Goal: Task Accomplishment & Management: Manage account settings

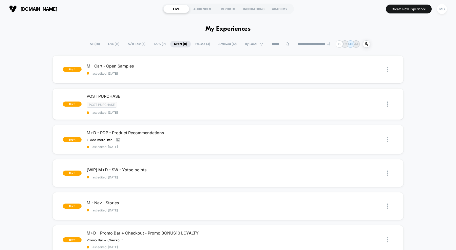
click at [141, 44] on span "A/B Test ( 4 )" at bounding box center [136, 44] width 25 height 7
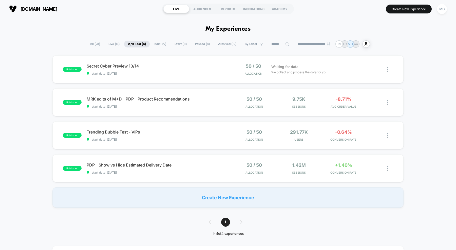
click at [155, 43] on span "100% ( 9 )" at bounding box center [161, 44] width 20 height 7
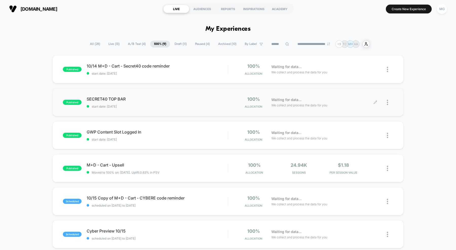
click at [378, 102] on div at bounding box center [385, 102] width 18 height 12
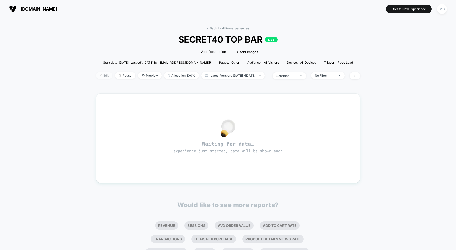
click at [101, 77] on span "Edit" at bounding box center [104, 75] width 17 height 7
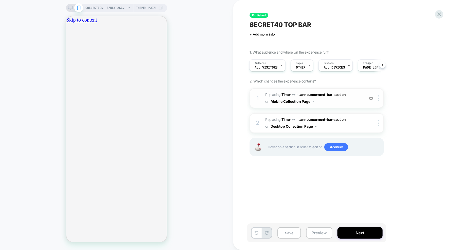
click at [339, 100] on span "#_loomi_addon_1760024779885 Replacing Timer WITH .announcement-bar-section .ann…" at bounding box center [314, 98] width 97 height 14
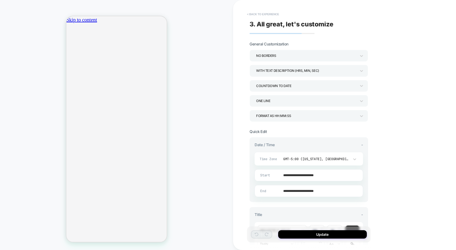
click at [273, 14] on button "< Back to experience" at bounding box center [263, 14] width 37 height 8
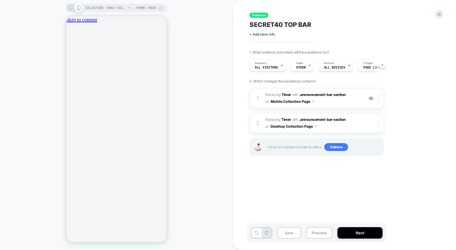
scroll to position [0, 0]
click at [442, 14] on icon at bounding box center [439, 14] width 7 height 7
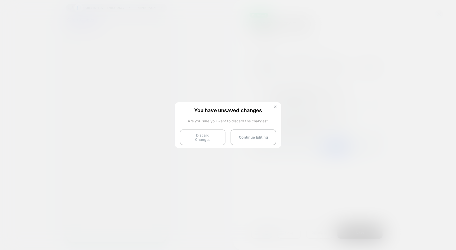
click at [190, 130] on button "Discard Changes" at bounding box center [203, 137] width 46 height 16
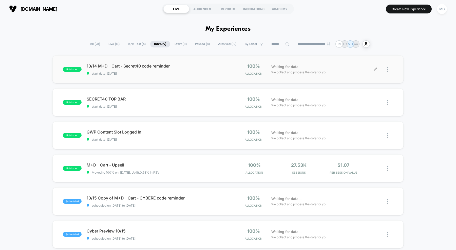
click at [377, 69] on icon at bounding box center [376, 69] width 4 height 4
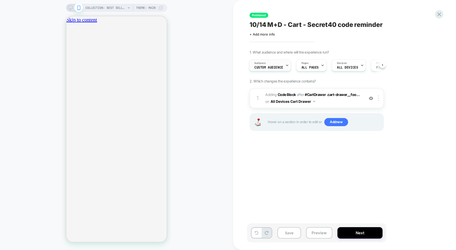
click at [267, 69] on span "Custom Audience" at bounding box center [269, 68] width 29 height 4
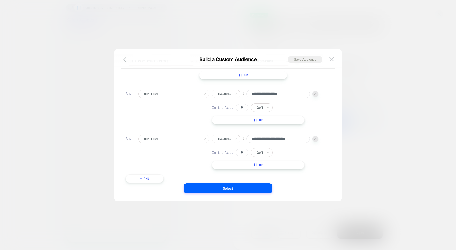
scroll to position [0, 89]
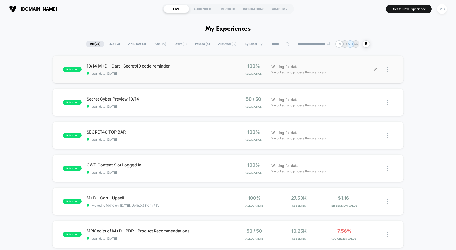
click at [376, 68] on icon at bounding box center [375, 69] width 3 height 3
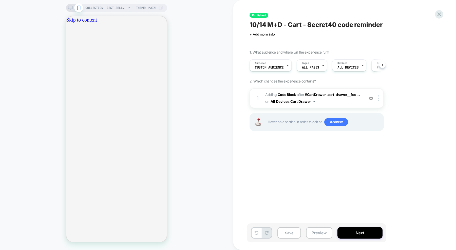
scroll to position [0, 0]
click at [284, 68] on div "Audience Custom Audience" at bounding box center [269, 65] width 39 height 11
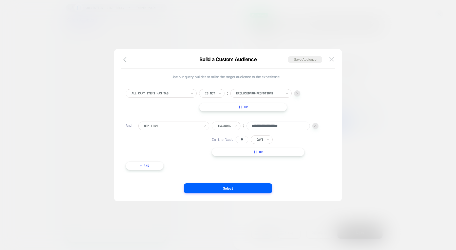
click at [331, 58] on img at bounding box center [332, 59] width 5 height 4
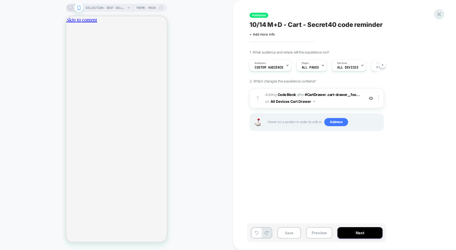
click at [442, 13] on icon at bounding box center [439, 14] width 7 height 7
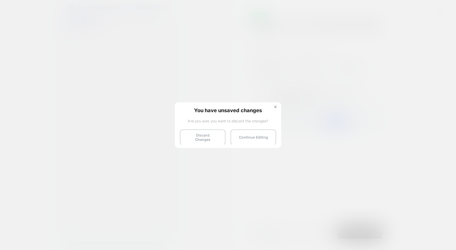
scroll to position [0, 0]
click at [277, 105] on button at bounding box center [276, 107] width 6 height 4
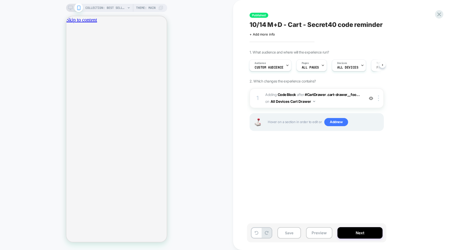
scroll to position [0, 89]
click at [272, 70] on div "Audience Custom Audience" at bounding box center [269, 65] width 39 height 11
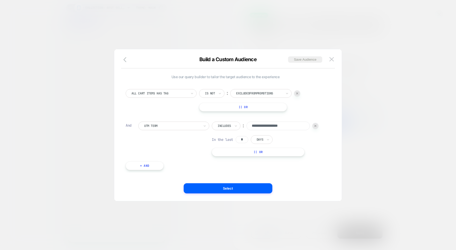
click at [297, 95] on div at bounding box center [297, 93] width 6 height 6
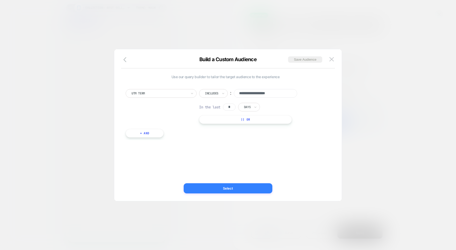
click at [236, 187] on button "Select" at bounding box center [228, 188] width 89 height 10
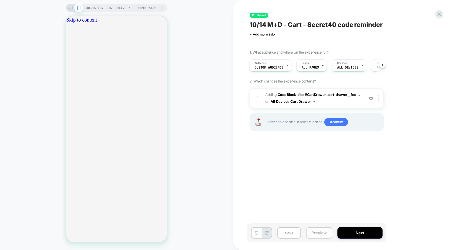
scroll to position [0, 0]
click at [319, 235] on button "Preview" at bounding box center [319, 232] width 26 height 11
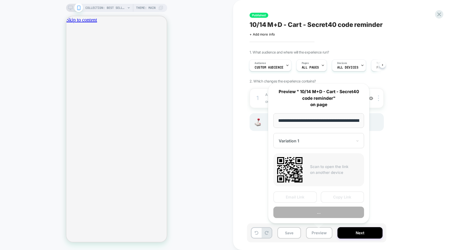
scroll to position [0, 61]
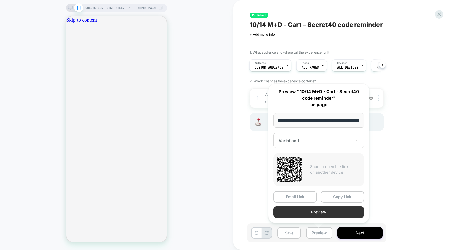
click at [317, 211] on button "Preview" at bounding box center [319, 211] width 91 height 11
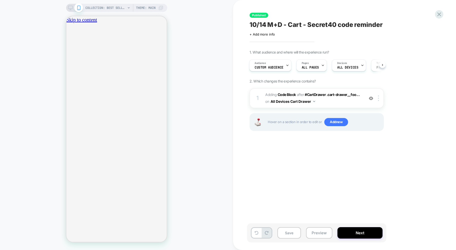
scroll to position [0, 0]
click at [439, 11] on icon at bounding box center [439, 14] width 7 height 7
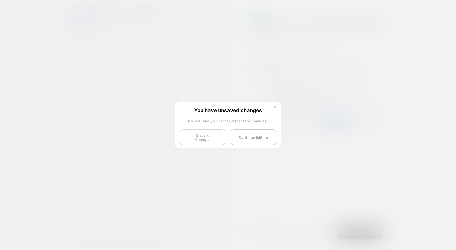
click at [202, 132] on button "Discard Changes" at bounding box center [203, 137] width 46 height 16
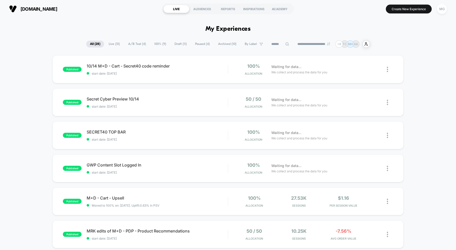
click at [180, 45] on span "Draft ( 11 )" at bounding box center [181, 44] width 20 height 7
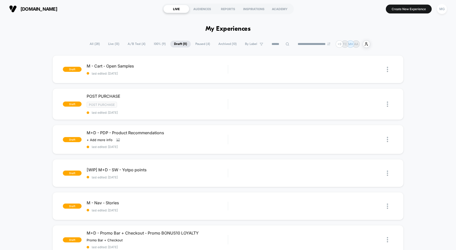
click at [157, 43] on span "100% ( 9 )" at bounding box center [160, 44] width 20 height 7
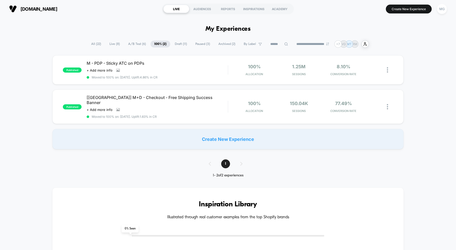
click at [139, 44] on span "A/B Test ( 6 )" at bounding box center [137, 44] width 25 height 7
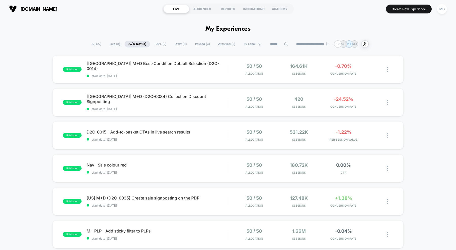
click at [161, 45] on span "100% ( 2 )" at bounding box center [160, 44] width 19 height 7
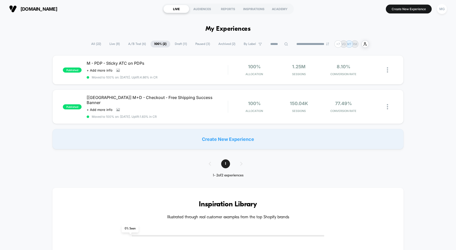
click at [132, 45] on span "A/B Test ( 6 )" at bounding box center [137, 44] width 25 height 7
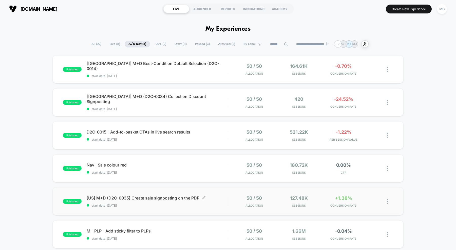
click at [163, 203] on span "start date: 10/10/2025" at bounding box center [157, 205] width 141 height 4
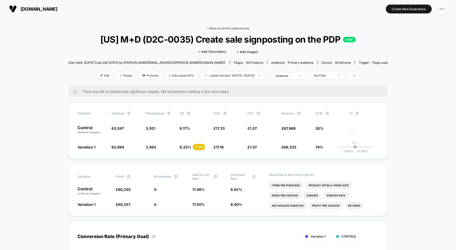
click at [215, 29] on link "< Back to all live experiences" at bounding box center [228, 28] width 42 height 4
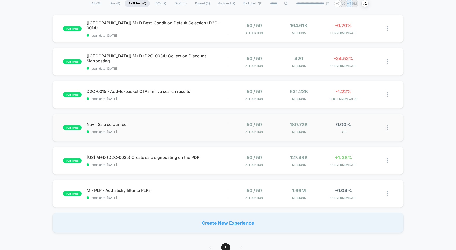
scroll to position [40, 0]
click at [168, 188] on span "M - PLP - Add sticky filter to PLPs Click to edit experience details" at bounding box center [157, 190] width 141 height 5
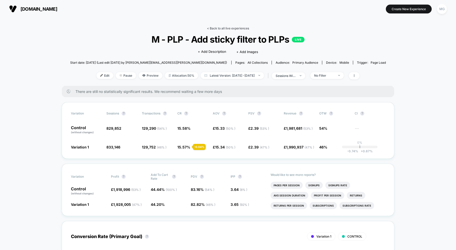
click at [234, 29] on link "< Back to all live experiences" at bounding box center [228, 28] width 42 height 4
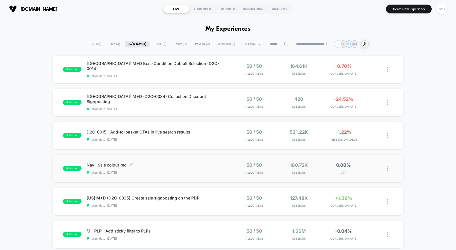
click at [182, 165] on span "Nav | Sale colour red Click to edit experience details" at bounding box center [157, 164] width 141 height 5
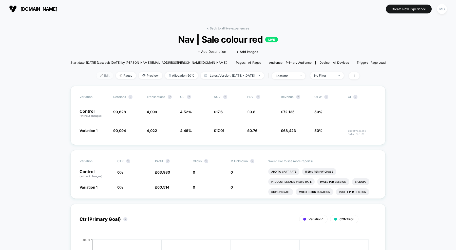
click at [97, 76] on span "Edit" at bounding box center [105, 75] width 17 height 7
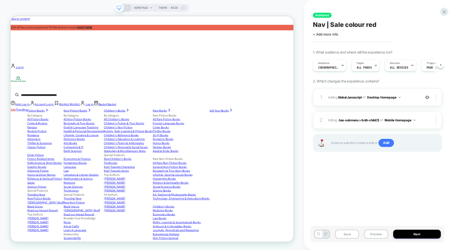
scroll to position [0, 0]
click at [385, 97] on button "Desktop Homepage" at bounding box center [383, 97] width 33 height 6
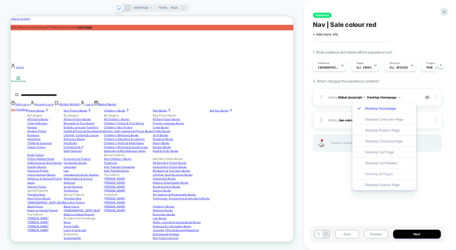
click at [383, 173] on div "Desktop All Pages" at bounding box center [385, 173] width 64 height 11
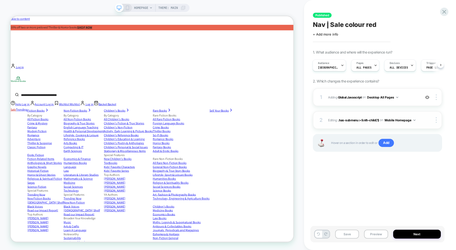
click at [399, 120] on button "Mobile Homepage" at bounding box center [400, 120] width 31 height 6
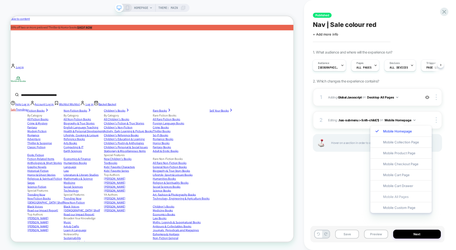
click at [393, 197] on div "Mobile All Pages" at bounding box center [401, 196] width 61 height 11
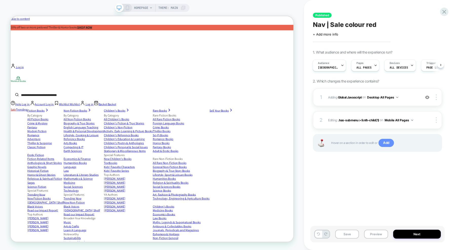
click at [389, 145] on span "Add" at bounding box center [386, 143] width 15 height 8
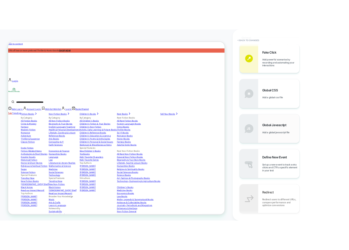
scroll to position [252, 0]
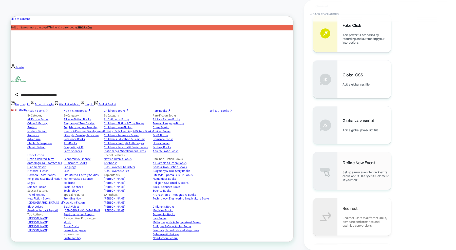
click at [368, 175] on span "Set up a new event to track extra clicks and CTR a specific element in your test" at bounding box center [367, 175] width 49 height 11
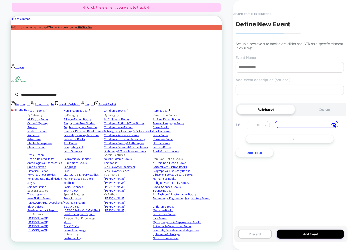
click at [297, 127] on input at bounding box center [306, 124] width 63 height 7
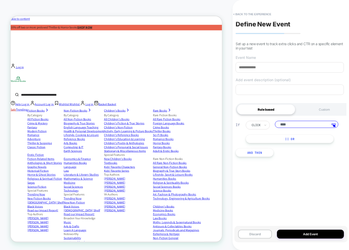
paste input "**********"
click at [285, 126] on input "**********" at bounding box center [306, 125] width 63 height 8
click at [282, 126] on input "**********" at bounding box center [306, 125] width 63 height 8
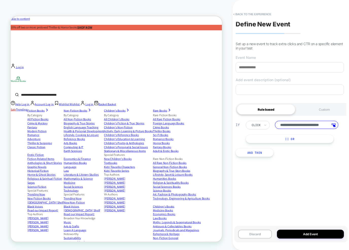
click at [282, 126] on input "**********" at bounding box center [306, 125] width 63 height 8
type input "**********"
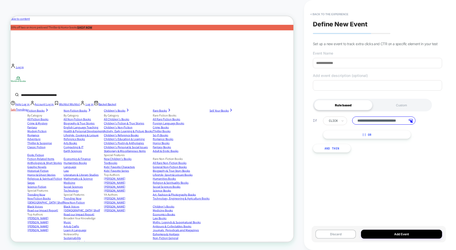
click at [339, 63] on input at bounding box center [377, 63] width 129 height 10
type input "**********"
click at [396, 233] on button "Add Event" at bounding box center [401, 234] width 81 height 9
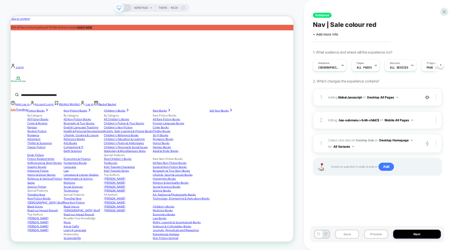
scroll to position [0, 0]
click at [410, 139] on button "Desktop Homepage" at bounding box center [396, 140] width 33 height 6
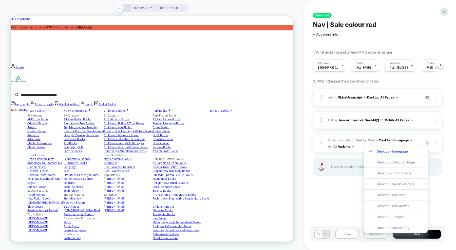
click at [384, 219] on div "Desktop All Pages" at bounding box center [396, 216] width 64 height 11
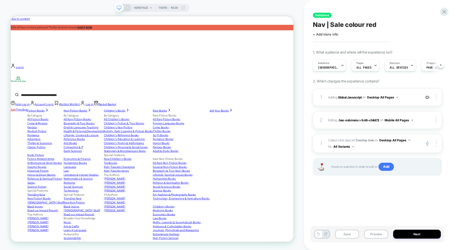
click at [129, 9] on div "HOMEPAGE Theme: MAIN" at bounding box center [152, 8] width 75 height 8
click at [128, 7] on icon at bounding box center [127, 8] width 5 height 5
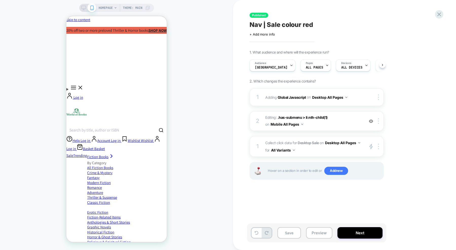
scroll to position [0, 0]
click at [72, 84] on icon "Menu" at bounding box center [74, 87] width 6 height 6
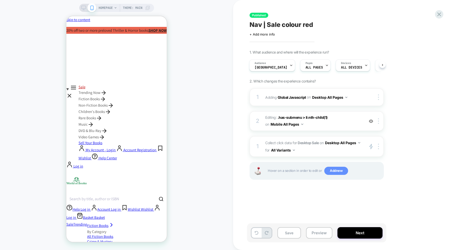
click at [334, 173] on span "Add new" at bounding box center [337, 171] width 24 height 8
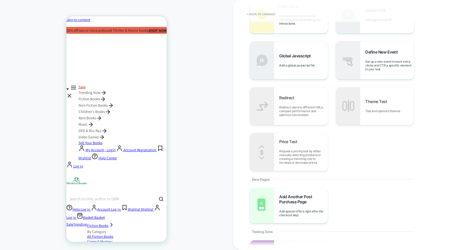
scroll to position [159, 0]
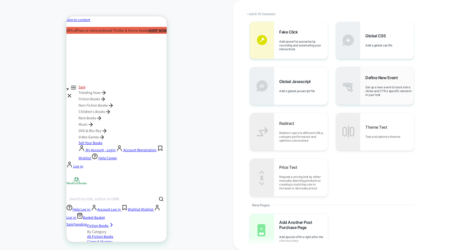
click at [385, 97] on div "Define New Event Set up a new event to track extra clicks and CTR a specific el…" at bounding box center [375, 86] width 78 height 38
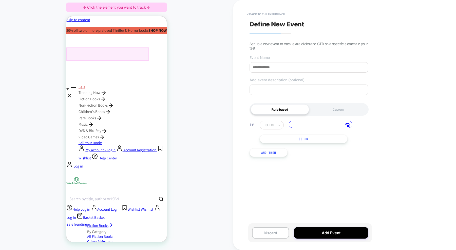
click at [120, 54] on div at bounding box center [107, 53] width 83 height 13
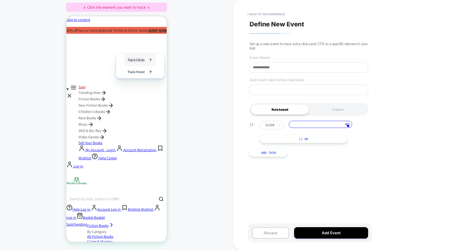
click at [129, 61] on span "Track Clicks" at bounding box center [136, 60] width 17 height 6
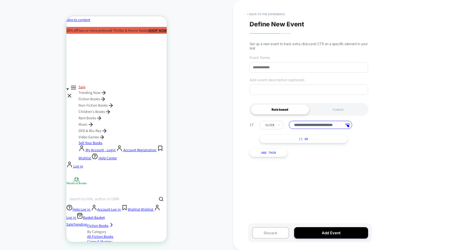
scroll to position [0, 0]
click at [278, 68] on input at bounding box center [309, 67] width 119 height 10
type input "**********"
click at [327, 233] on button "Add Event" at bounding box center [331, 232] width 74 height 11
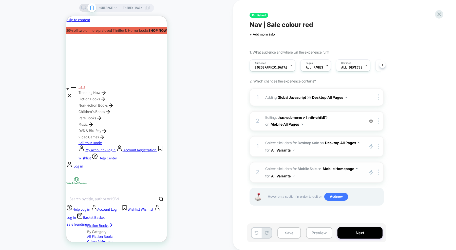
scroll to position [0, 0]
click at [347, 170] on button "Mobile Homepage" at bounding box center [341, 168] width 36 height 7
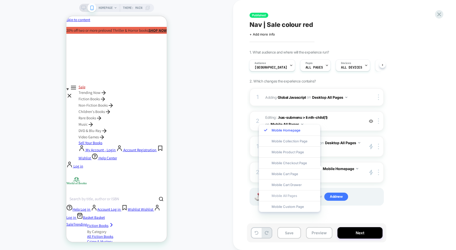
click at [301, 194] on div "Mobile All Pages" at bounding box center [289, 195] width 61 height 11
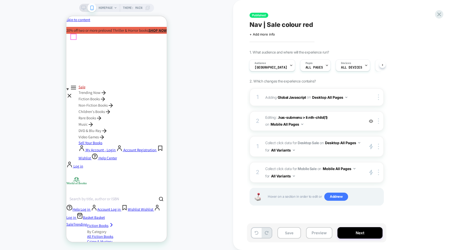
click at [71, 93] on icon "Menu" at bounding box center [69, 96] width 6 height 6
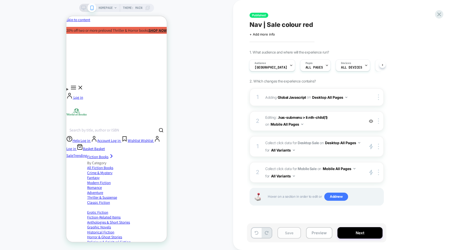
click at [289, 231] on button "Save" at bounding box center [290, 232] width 24 height 11
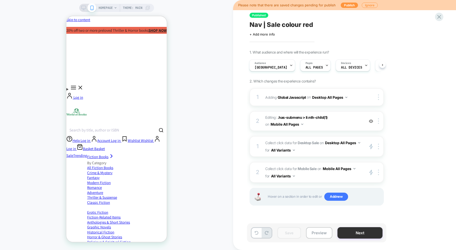
click at [362, 233] on button "Next" at bounding box center [360, 232] width 45 height 11
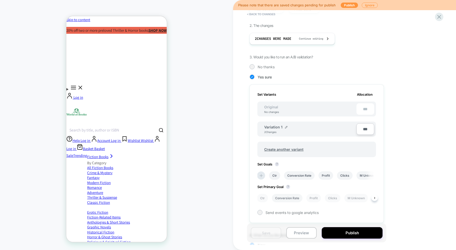
scroll to position [0, 0]
click at [290, 197] on li "Conversion Rate" at bounding box center [288, 198] width 31 height 8
click at [268, 233] on button "Save" at bounding box center [266, 232] width 30 height 11
click at [367, 231] on button "Publish" at bounding box center [352, 232] width 61 height 11
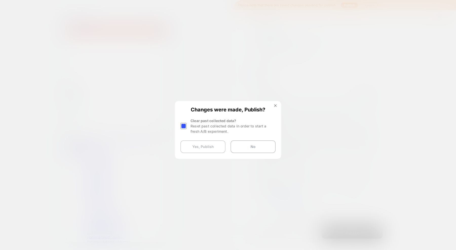
click at [209, 150] on button "Yes, Publish" at bounding box center [203, 146] width 45 height 13
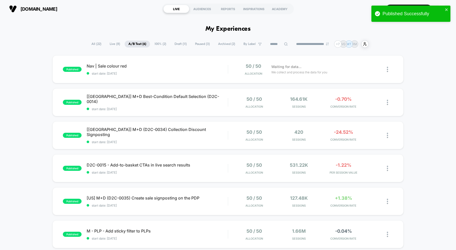
click at [182, 44] on span "Draft ( 11 )" at bounding box center [181, 44] width 20 height 7
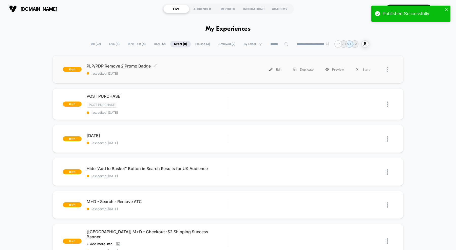
click at [172, 70] on div "PLP/PDP Remove 2 Promo Badge Click to edit experience details Click to edit exp…" at bounding box center [157, 69] width 141 height 12
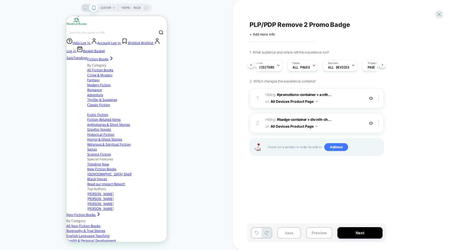
scroll to position [0, 6]
click at [298, 66] on span "ALL PAGES" at bounding box center [299, 68] width 17 height 4
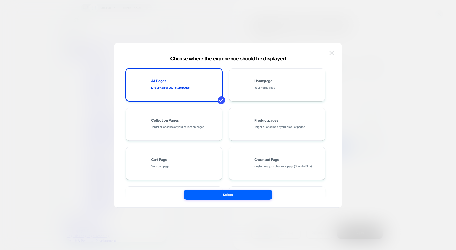
click at [331, 53] on img at bounding box center [332, 53] width 5 height 4
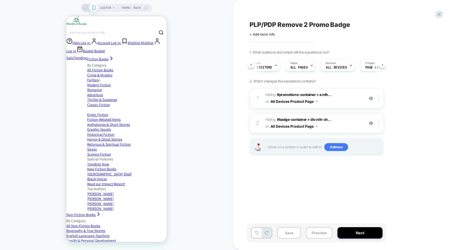
click at [335, 126] on span "Hiding : #badge-container > div:nth-ch... #badge-container > div:nth-child(1) o…" at bounding box center [314, 123] width 97 height 14
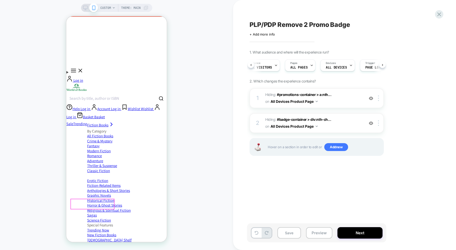
scroll to position [0, 0]
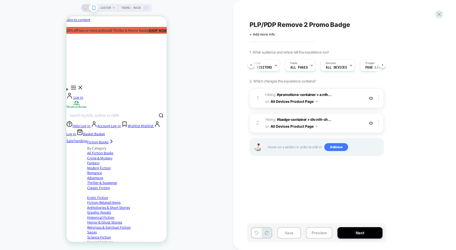
click at [102, 5] on span "CUSTOM" at bounding box center [105, 8] width 11 height 8
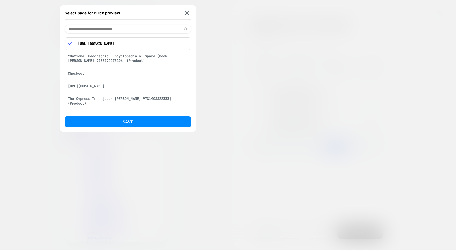
click at [248, 86] on div at bounding box center [228, 125] width 456 height 250
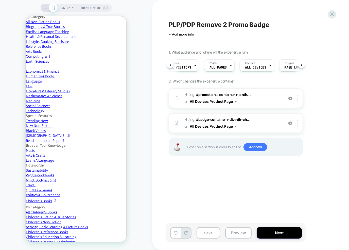
scroll to position [287, 0]
click at [258, 148] on span "Add new" at bounding box center [255, 147] width 24 height 8
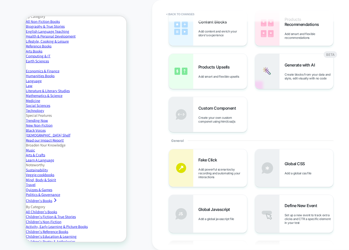
scroll to position [39, 0]
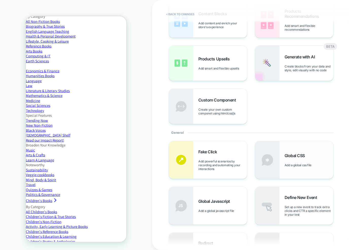
click at [296, 158] on span "Global CSS" at bounding box center [296, 155] width 23 height 5
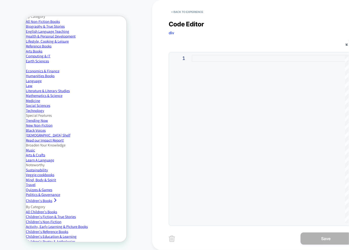
click at [216, 82] on div at bounding box center [270, 139] width 157 height 168
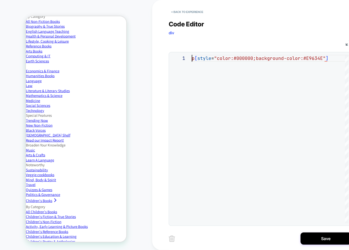
click at [193, 59] on div "p [ style = "color:#000000;background-color:#E9634E" ]" at bounding box center [270, 139] width 157 height 168
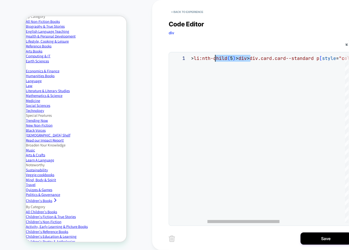
scroll to position [0, 57]
drag, startPoint x: 251, startPoint y: 59, endPoint x: 216, endPoint y: 57, distance: 35.0
click at [216, 57] on div "#hits > div > ol > li:nth-child ( 5 ) > div > div.card.card--standard p [ style…" at bounding box center [323, 139] width 332 height 168
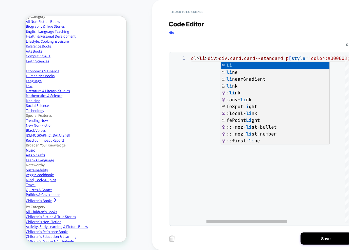
click at [185, 157] on div "1" at bounding box center [181, 139] width 20 height 168
click at [201, 67] on div "#hits > div > ol > li > div > div.card.card--standard p [ style = "color:#00000…" at bounding box center [311, 139] width 296 height 168
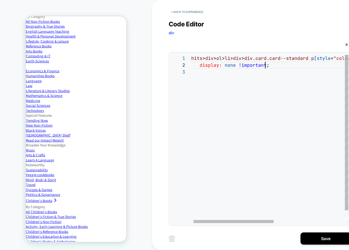
scroll to position [7, 76]
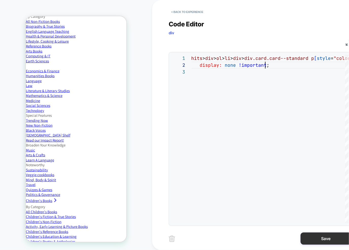
type textarea "**********"
click at [322, 238] on button "Save" at bounding box center [326, 238] width 51 height 12
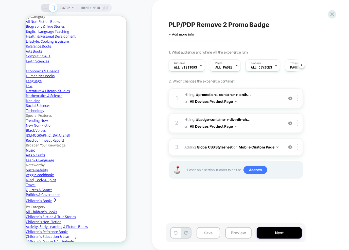
scroll to position [0, 0]
click at [255, 146] on button "Mobile Custom Page" at bounding box center [259, 146] width 40 height 7
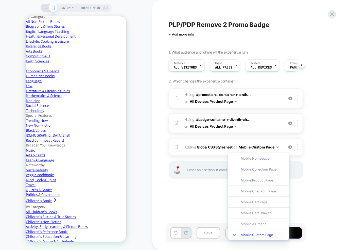
click at [247, 222] on div "Mobile All Pages" at bounding box center [258, 223] width 61 height 11
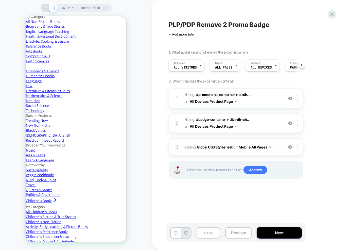
click at [216, 140] on div "3 Adding Global CSS Stylesheet on Mobile All Pages Add Before Add After Copy to…" at bounding box center [236, 147] width 134 height 18
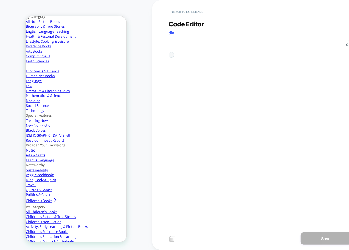
scroll to position [62, 0]
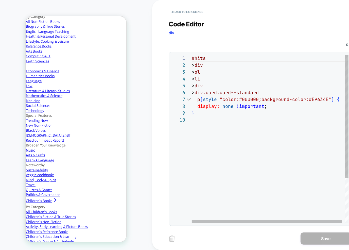
click at [191, 58] on div at bounding box center [181, 58] width 20 height 7
click at [192, 58] on div "#hits > div > ol > li > div > div.card.card--standard p [ style = "color:#00000…" at bounding box center [272, 170] width 160 height 230
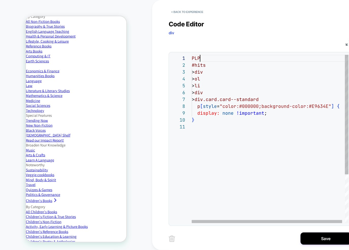
scroll to position [0, 8]
click at [199, 55] on div "PLP > div > ol > li > div > div.card.card--standard p [ style = "color:#000000;…" at bounding box center [272, 173] width 160 height 237
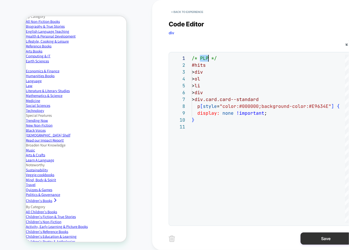
type textarea "**********"
click at [315, 241] on button "Save" at bounding box center [326, 238] width 51 height 12
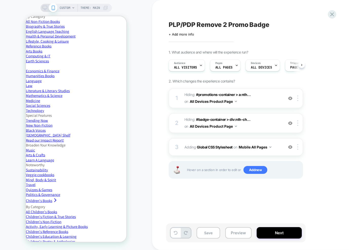
scroll to position [0, 0]
click at [70, 7] on span "CUSTOM" at bounding box center [65, 8] width 11 height 8
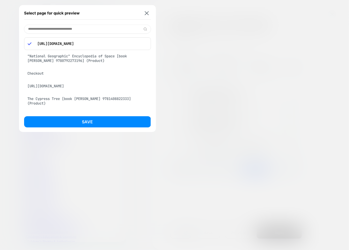
click at [65, 30] on input at bounding box center [87, 29] width 127 height 9
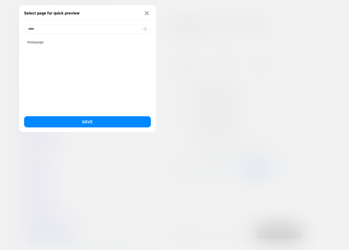
type input "*****"
click at [64, 46] on div "Homepage" at bounding box center [87, 42] width 127 height 10
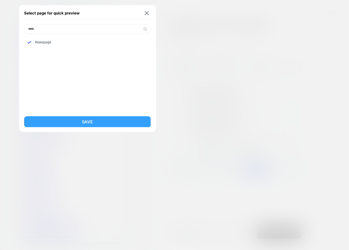
click at [76, 121] on button "Save" at bounding box center [87, 121] width 127 height 11
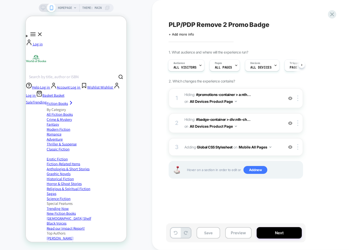
scroll to position [0, 0]
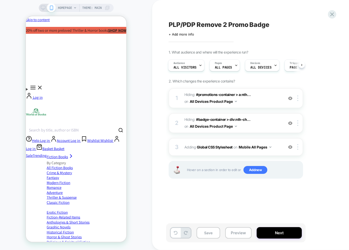
click at [71, 8] on span "HOMEPAGE" at bounding box center [65, 8] width 14 height 8
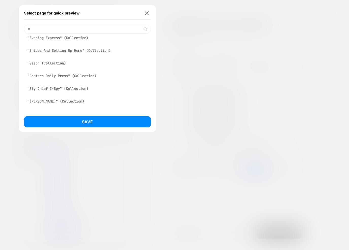
scroll to position [63, 0]
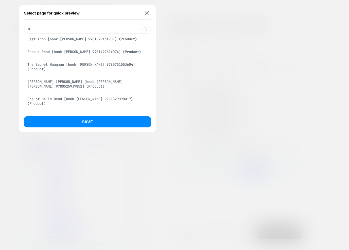
type input "*"
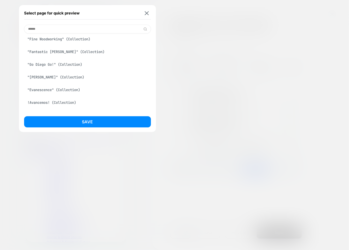
scroll to position [0, 0]
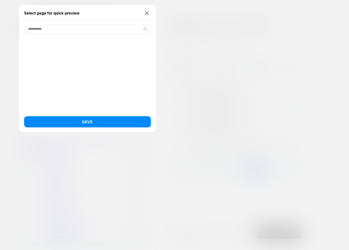
click at [32, 30] on input "**********" at bounding box center [87, 29] width 127 height 9
click at [34, 29] on input "**********" at bounding box center [87, 29] width 127 height 9
type input "**********"
click at [61, 29] on input "**********" at bounding box center [87, 29] width 127 height 9
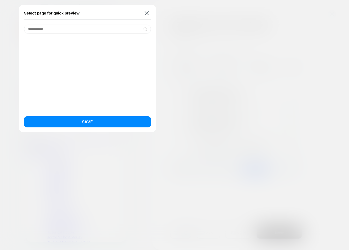
click at [46, 29] on input "**********" at bounding box center [87, 29] width 127 height 9
type input "******"
click at [48, 45] on div "Verity [book colleen hoover 9781538724736] (Product)" at bounding box center [87, 42] width 127 height 10
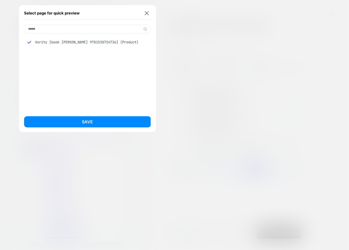
click at [73, 116] on div "Select page for quick preview ****** Verity [book colleen hoover 9781538724736]…" at bounding box center [87, 68] width 137 height 127
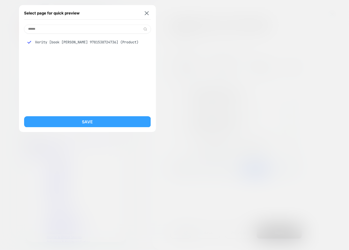
click at [74, 121] on button "Save" at bounding box center [87, 121] width 127 height 11
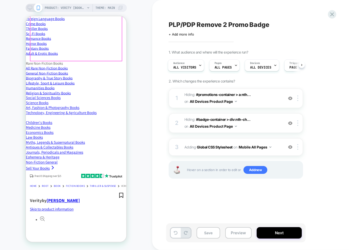
scroll to position [622, 0]
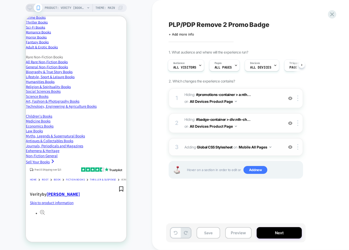
click at [210, 153] on div "3 Adding Global CSS Stylesheet on Mobile All Pages Add Before Add After Copy to…" at bounding box center [236, 147] width 134 height 18
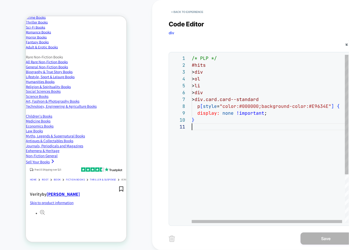
scroll to position [0, 0]
click at [196, 136] on div "/* PLP */ #hits > div > ol > li > div > div.card.card--standard p [ style = "co…" at bounding box center [272, 173] width 160 height 237
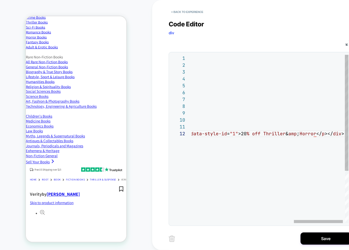
scroll to position [7, 2]
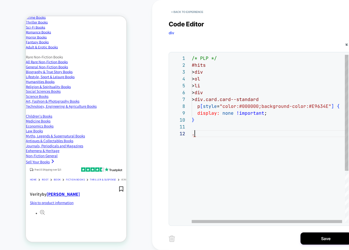
click at [221, 135] on div "/* PLP */ #hits > div > ol > li > div > div.card.card--standard p [ style = "co…" at bounding box center [272, 176] width 160 height 243
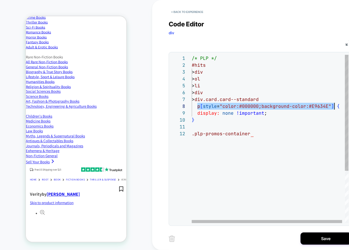
scroll to position [48, 140]
drag, startPoint x: 196, startPoint y: 107, endPoint x: 330, endPoint y: 107, distance: 134.2
click at [330, 107] on span "p [ style = "color:#000000;background-color:#E9634E" ] {" at bounding box center [266, 106] width 148 height 6
click at [285, 132] on div "/* PLP */ #hits > div > ol > li > div > div.card.card--standard p [ style = "co…" at bounding box center [272, 176] width 160 height 243
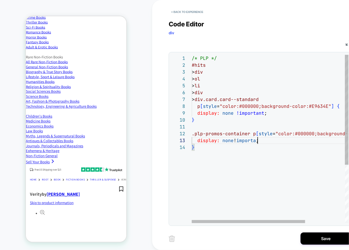
scroll to position [13, 71]
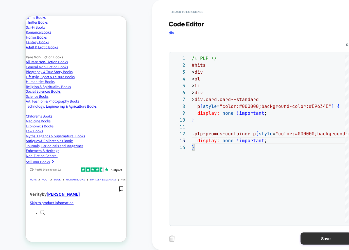
type textarea "**********"
click at [327, 239] on button "Save" at bounding box center [326, 238] width 51 height 12
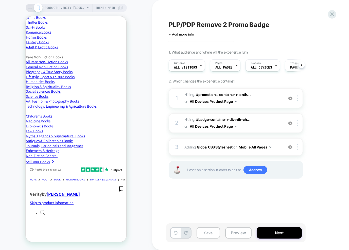
scroll to position [0, 0]
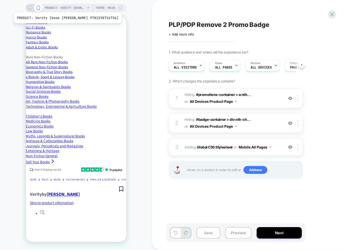
click at [67, 6] on span "PRODUCT: Verity [book colleen hoover 9781538724736]" at bounding box center [65, 8] width 41 height 8
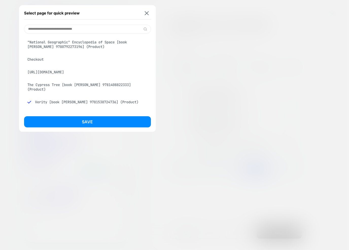
click at [76, 30] on input at bounding box center [87, 29] width 127 height 9
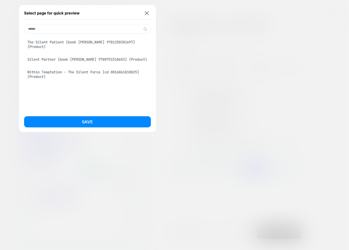
type input "******"
click at [61, 45] on div "The Silent Patient [book alex michaelides 9781250301697] (Product)" at bounding box center [87, 44] width 127 height 14
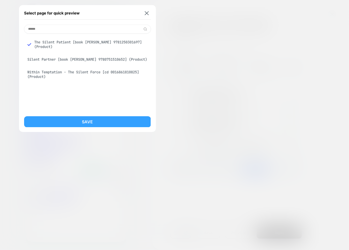
click at [58, 118] on button "Save" at bounding box center [87, 121] width 127 height 11
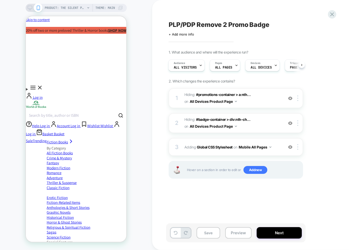
scroll to position [0, 1]
click at [68, 7] on span "PRODUCT: The Silent Patient [book alex michaelides 9781250301697]" at bounding box center [65, 8] width 41 height 8
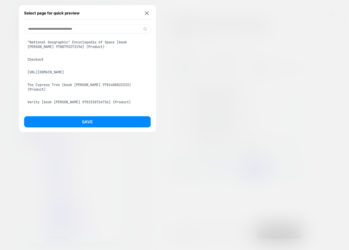
click at [58, 29] on input at bounding box center [87, 29] width 127 height 9
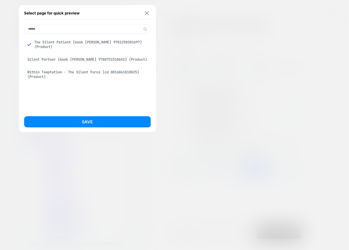
type input "******"
click at [147, 11] on img at bounding box center [147, 13] width 4 height 4
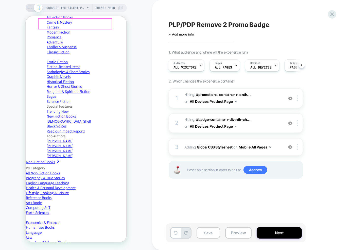
scroll to position [136, 0]
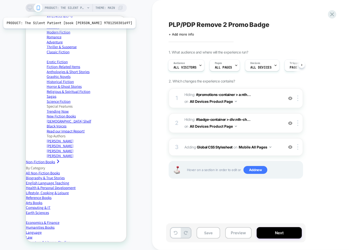
click at [71, 11] on span "PRODUCT: The Silent Patient [book alex michaelides 9781250301697]" at bounding box center [65, 8] width 41 height 8
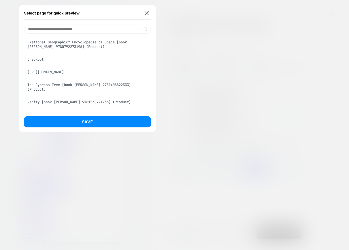
click at [69, 32] on input at bounding box center [87, 29] width 127 height 9
paste input "**********"
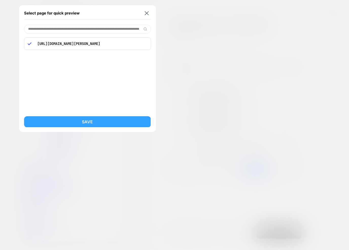
type input "**********"
click at [57, 119] on button "Save" at bounding box center [87, 121] width 127 height 11
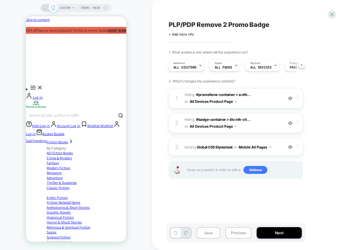
scroll to position [0, 1]
click at [213, 153] on div "3 Adding Global CSS Stylesheet on Mobile All Pages Add Before Add After Copy to…" at bounding box center [236, 147] width 134 height 18
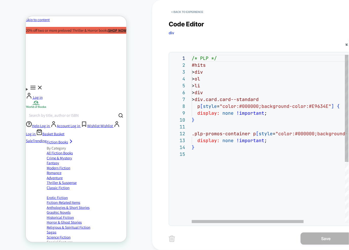
click at [216, 156] on div "/* PLP */ #hits > div > ol > li > div > div.card.card--standard p [ style = "co…" at bounding box center [299, 187] width 214 height 264
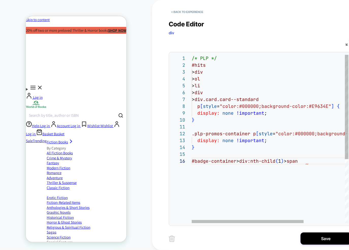
click at [320, 158] on div "/* PLP */ #hits > div > ol > li > div > div.card.card--standard p [ style = "co…" at bounding box center [299, 190] width 214 height 271
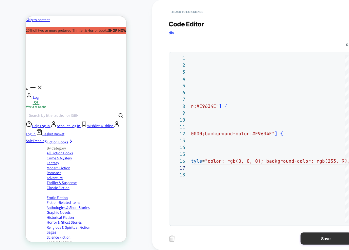
type textarea "**********"
click at [328, 240] on button "Save" at bounding box center [326, 238] width 51 height 12
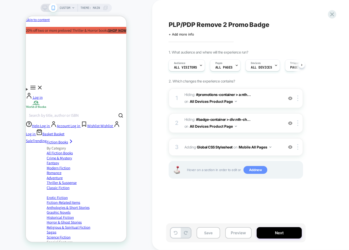
scroll to position [0, 0]
click at [298, 146] on div at bounding box center [298, 147] width 8 height 6
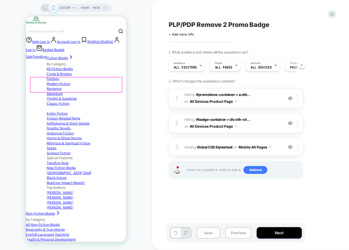
scroll to position [122, 0]
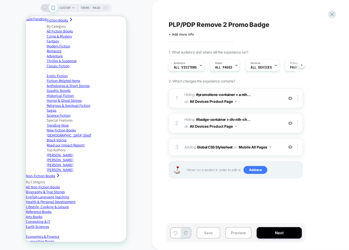
click at [256, 100] on span "Hiding : #promotions-container > a:nth... #promotions-container > a:nth-child(1…" at bounding box center [232, 98] width 97 height 14
click at [260, 122] on span "Hiding : #badge-container > div:nth-ch... #badge-container > div:nth-child(1) o…" at bounding box center [232, 123] width 97 height 14
click at [224, 126] on button "All Devices Product Page" at bounding box center [213, 125] width 47 height 7
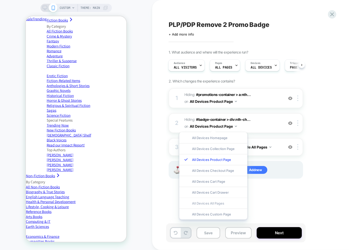
click at [205, 201] on div "All Devices All Pages" at bounding box center [213, 203] width 68 height 11
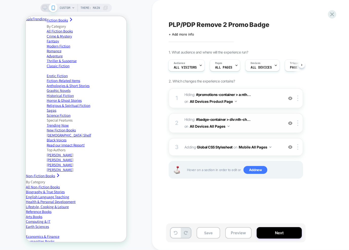
click at [251, 123] on span "Hiding : #badge-container > div:nth-ch... #badge-container > div:nth-child(1) o…" at bounding box center [232, 123] width 97 height 14
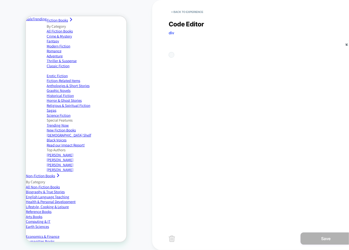
scroll to position [21, 0]
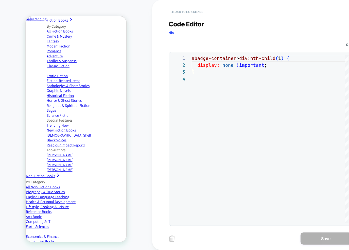
click at [180, 10] on button "< Back to experience" at bounding box center [187, 12] width 37 height 8
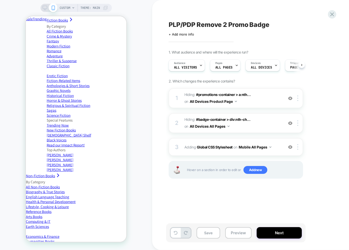
scroll to position [0, 0]
click at [292, 123] on img at bounding box center [290, 123] width 4 height 4
click at [226, 100] on button "All Devices Product Page" at bounding box center [213, 101] width 47 height 7
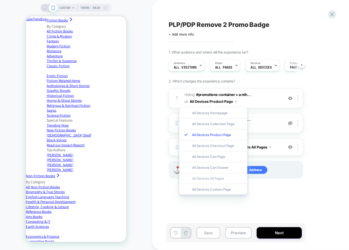
click at [205, 180] on div "All Devices All Pages" at bounding box center [213, 178] width 68 height 11
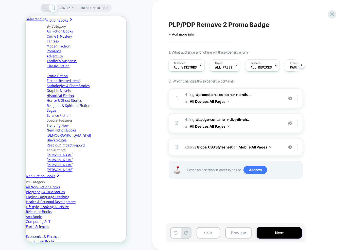
click at [254, 97] on span "Hiding : #promotions-container > a:nth... #promotions-container > a:nth-child(1…" at bounding box center [232, 98] width 97 height 14
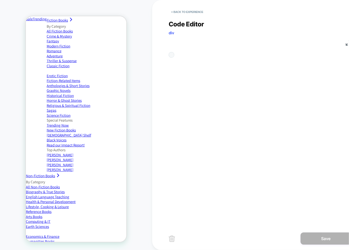
scroll to position [21, 0]
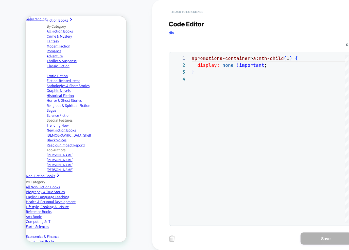
click at [191, 13] on button "< Back to experience" at bounding box center [187, 12] width 37 height 8
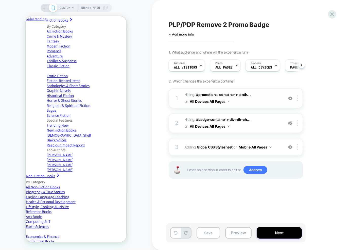
click at [291, 98] on img at bounding box center [290, 98] width 4 height 4
click at [293, 97] on div at bounding box center [290, 98] width 8 height 6
click at [259, 100] on span "Hiding : #promotions-container > a:nth... #promotions-container > a:nth-child(1…" at bounding box center [232, 98] width 97 height 14
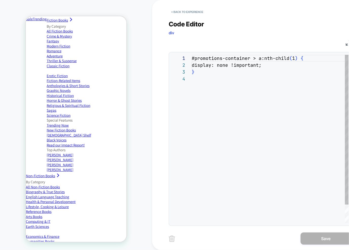
scroll to position [21, 0]
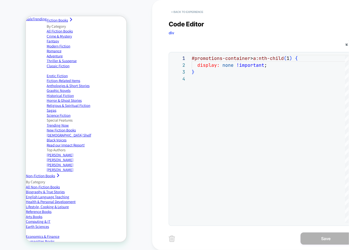
click at [178, 13] on button "< Back to experience" at bounding box center [187, 12] width 37 height 8
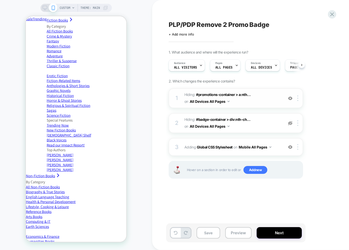
scroll to position [0, 0]
click at [293, 96] on div at bounding box center [290, 98] width 8 height 6
click at [224, 154] on div "3 Adding Global CSS Stylesheet on Mobile All Pages Add Before Add After Copy to…" at bounding box center [236, 147] width 134 height 18
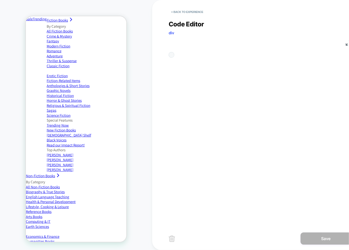
scroll to position [68, 0]
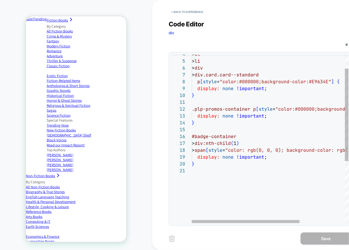
click at [199, 177] on div "> ol > li > div > div.card.card--standard p [ style = "color:#000000;background…" at bounding box center [303, 182] width 223 height 305
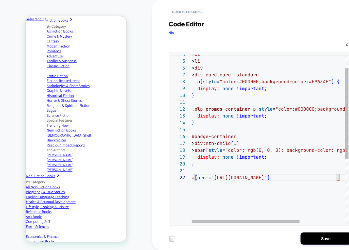
scroll to position [7, 145]
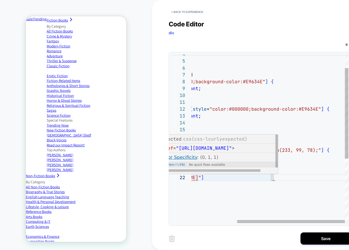
click at [274, 176] on div "> ol > li > div > div.card.card--standard p [ style = "color:#000000;background…" at bounding box center [237, 186] width 223 height 312
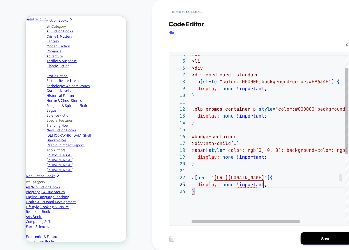
scroll to position [13, 71]
click at [192, 178] on div "> ol > li > div > div.card.card--standard p [ style = "color:#000000;background…" at bounding box center [303, 193] width 223 height 326
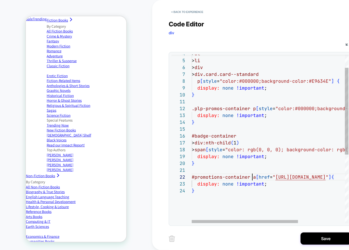
scroll to position [7, 60]
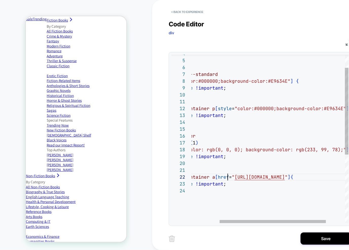
click at [228, 177] on div "> ol > li > div > div.card.card--standard p [ style = "color:#000000;background…" at bounding box center [263, 193] width 225 height 326
drag, startPoint x: 234, startPoint y: 176, endPoint x: 315, endPoint y: 176, distance: 80.9
click at [315, 176] on div "> ol > li > div > div.card.card--standard p [ style = "color:#000000;background…" at bounding box center [265, 193] width 228 height 326
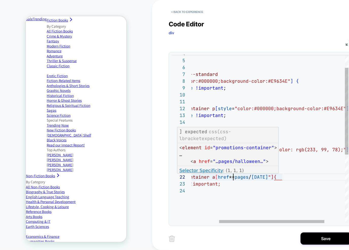
click at [276, 177] on div "> ol > li > div > div.card.card--standard p [ style = "color:#000000;background…" at bounding box center [265, 193] width 228 height 326
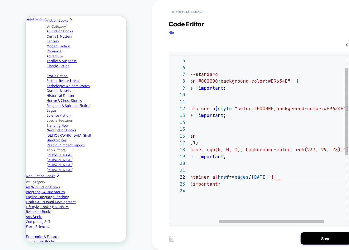
scroll to position [7, 123]
click at [233, 176] on div "> ol > li > div > div.card.card--standard p [ style = "color:#000000;background…" at bounding box center [265, 193] width 228 height 326
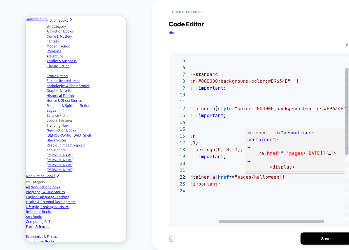
click at [276, 175] on div "> ol > li > div > div.card.card--standard p [ style = "color:#000000;background…" at bounding box center [265, 193] width 228 height 326
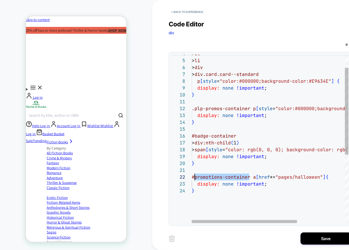
scroll to position [7, 0]
drag, startPoint x: 249, startPoint y: 176, endPoint x: 192, endPoint y: 177, distance: 57.1
click at [192, 177] on div "> ol > li > div > div.card.card--standard p [ style = "color:#000000;background…" at bounding box center [306, 193] width 228 height 326
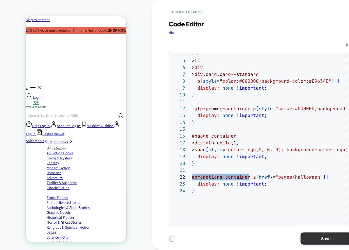
type textarea "**********"
click at [318, 242] on button "Save" at bounding box center [326, 238] width 51 height 12
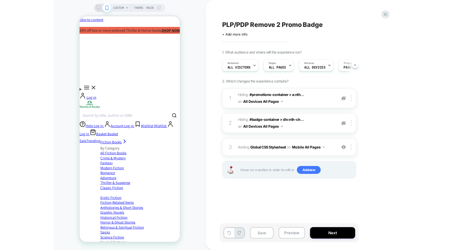
scroll to position [0, 0]
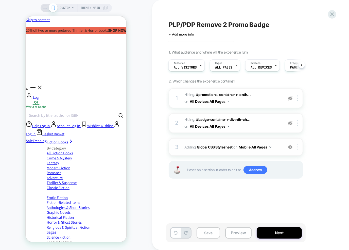
click at [297, 147] on div at bounding box center [298, 147] width 8 height 6
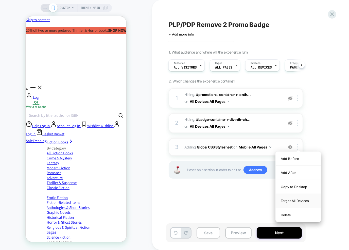
click at [294, 198] on div "Target All Devices" at bounding box center [298, 201] width 45 height 14
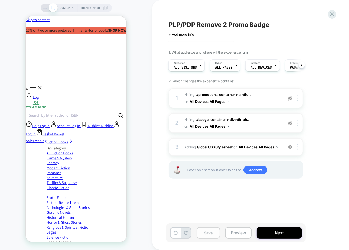
click at [209, 235] on button "Save" at bounding box center [209, 232] width 24 height 11
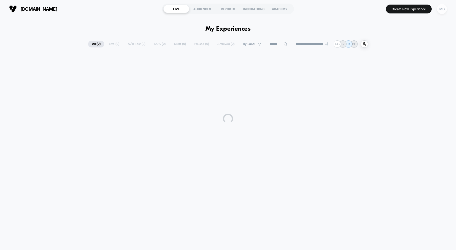
click at [443, 8] on div "MG" at bounding box center [442, 9] width 10 height 10
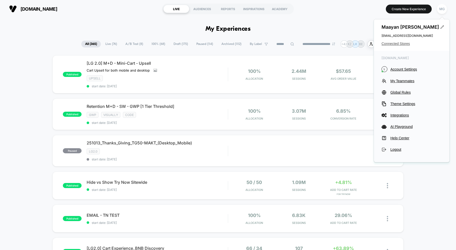
click at [397, 43] on span "Connected Stores" at bounding box center [412, 44] width 60 height 4
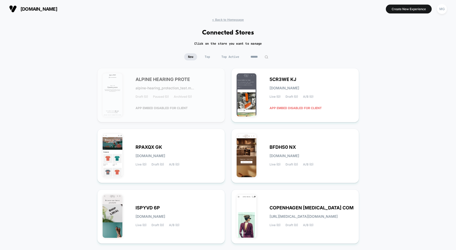
click at [259, 56] on input at bounding box center [259, 56] width 25 height 7
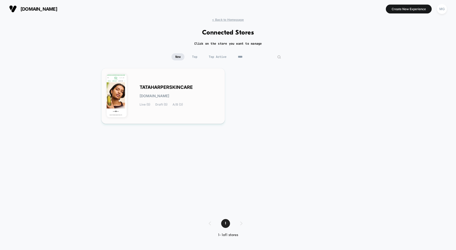
type input "****"
click at [191, 83] on div "TATAHARPERSKINCARE [DOMAIN_NAME] Live (5) Draft (5) A/B (3)" at bounding box center [163, 95] width 113 height 45
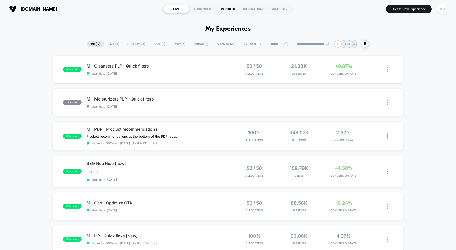
click at [225, 11] on div "REPORTS" at bounding box center [228, 9] width 26 height 8
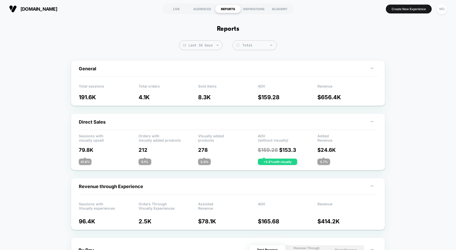
click at [178, 5] on section "LIVE AUDIENCES REPORTS INSPIRATIONS ACADEMY" at bounding box center [228, 9] width 145 height 13
click at [178, 9] on div "LIVE" at bounding box center [177, 9] width 26 height 8
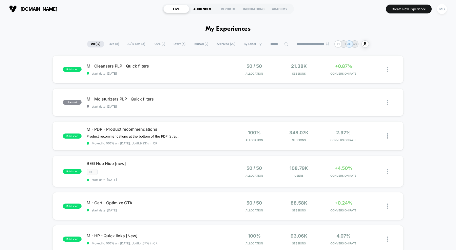
click at [201, 10] on div "AUDIENCES" at bounding box center [202, 9] width 26 height 8
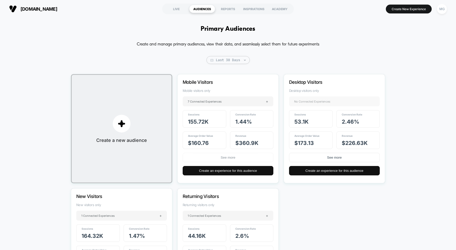
click at [238, 158] on button "See more" at bounding box center [228, 157] width 91 height 9
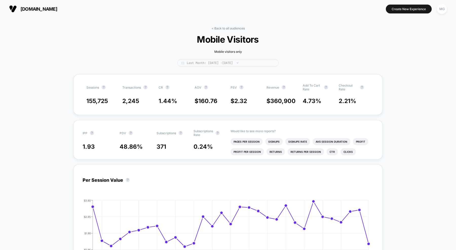
click at [238, 65] on span "Last Month: [DATE] - [DATE]" at bounding box center [228, 63] width 101 height 8
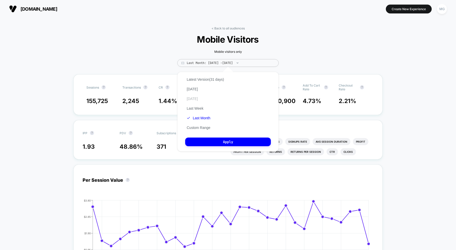
click at [198, 100] on button "[DATE]" at bounding box center [192, 98] width 14 height 5
click at [207, 140] on button "Apply" at bounding box center [228, 141] width 86 height 9
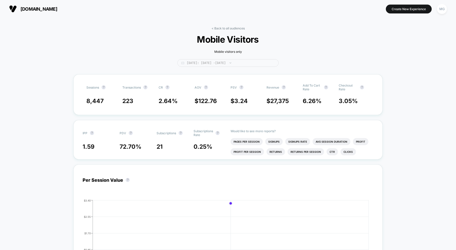
click at [228, 62] on span "[DATE]: [DATE] - [DATE]" at bounding box center [228, 63] width 101 height 8
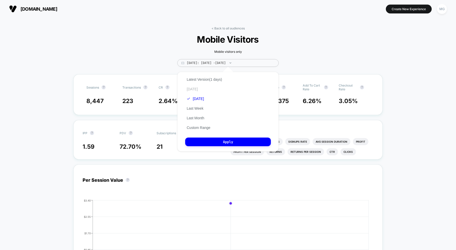
click at [192, 90] on button "[DATE]" at bounding box center [192, 89] width 14 height 5
click at [201, 138] on button "Apply" at bounding box center [228, 141] width 86 height 9
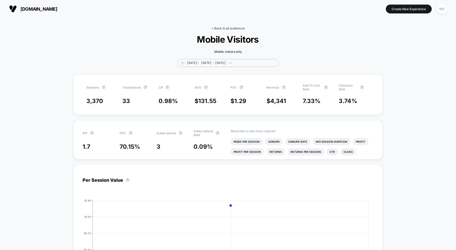
click at [221, 28] on link "< Back to all audiences" at bounding box center [228, 28] width 33 height 4
